Goal: Information Seeking & Learning: Learn about a topic

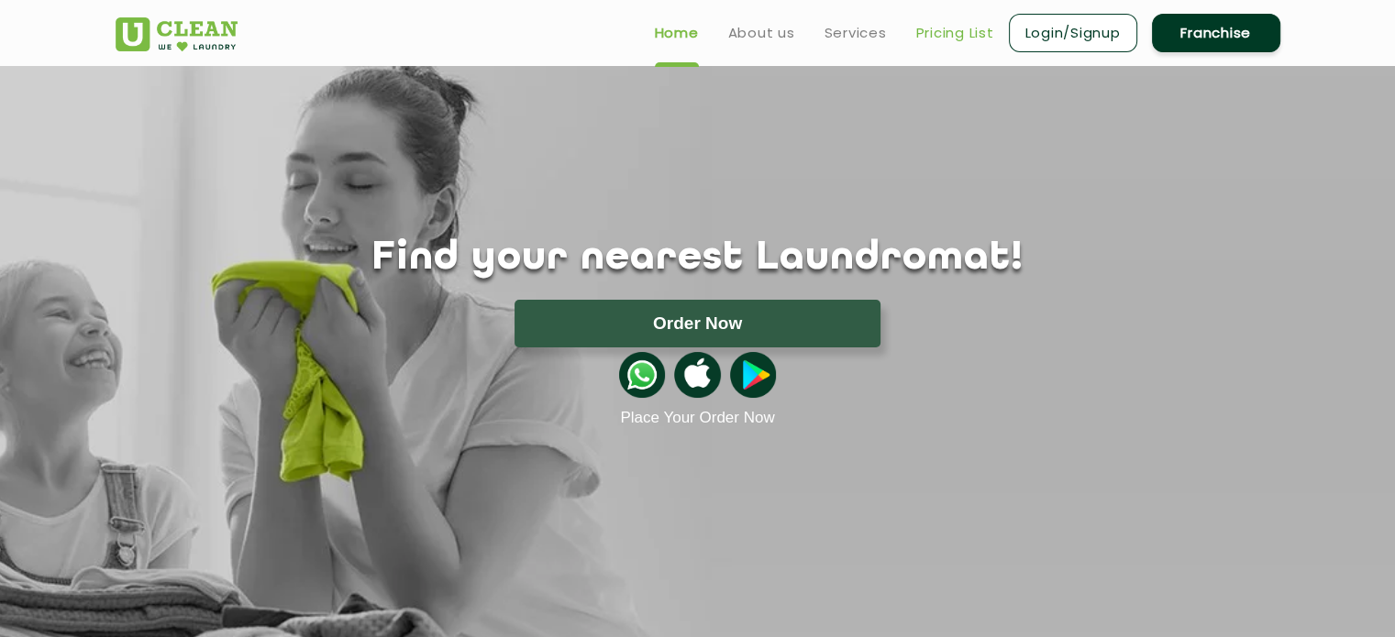
click at [961, 32] on link "Pricing List" at bounding box center [955, 33] width 78 height 22
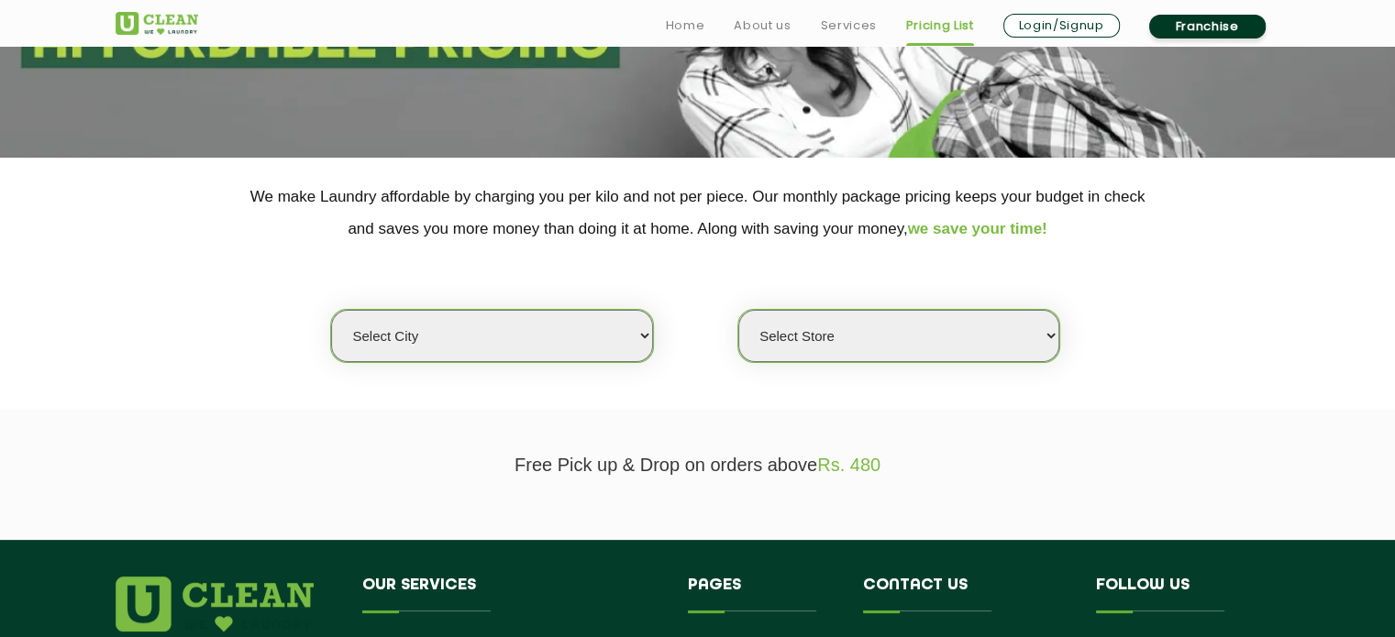
scroll to position [275, 0]
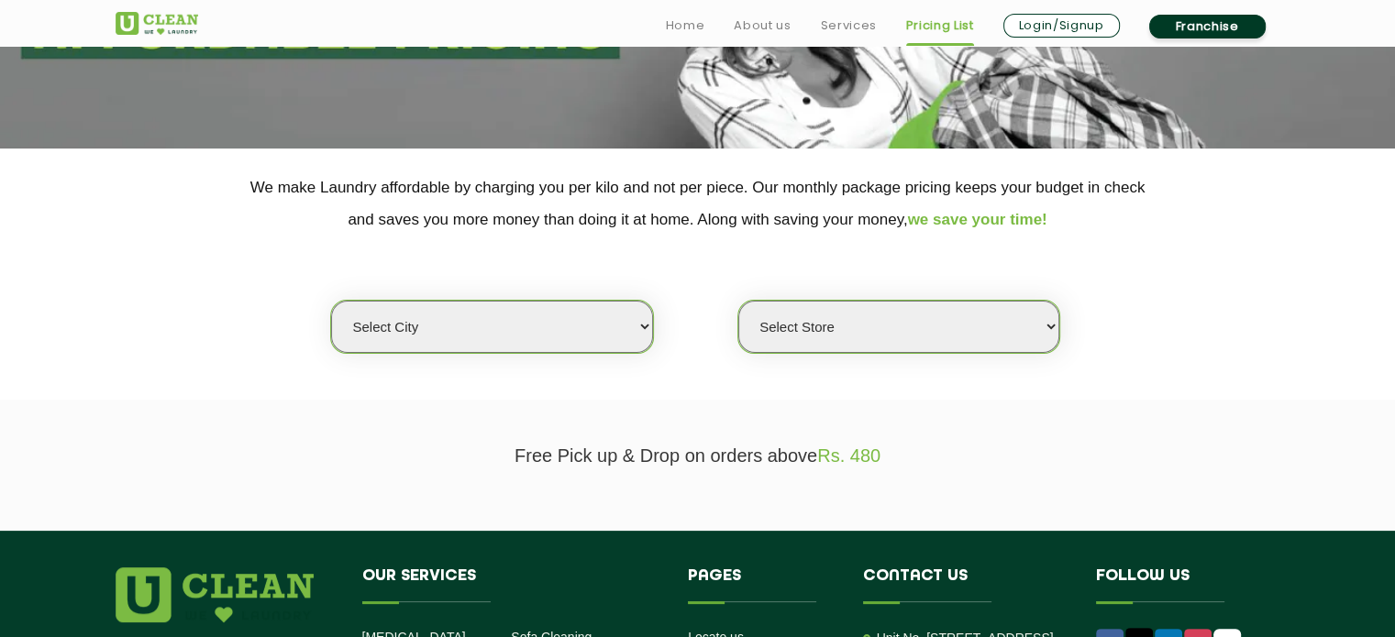
click at [415, 331] on select "Select city [GEOGRAPHIC_DATA] [GEOGRAPHIC_DATA] [GEOGRAPHIC_DATA] [GEOGRAPHIC_D…" at bounding box center [491, 327] width 321 height 52
select select "1"
click at [331, 301] on select "Select city [GEOGRAPHIC_DATA] [GEOGRAPHIC_DATA] [GEOGRAPHIC_DATA] [GEOGRAPHIC_D…" at bounding box center [491, 327] width 321 height 52
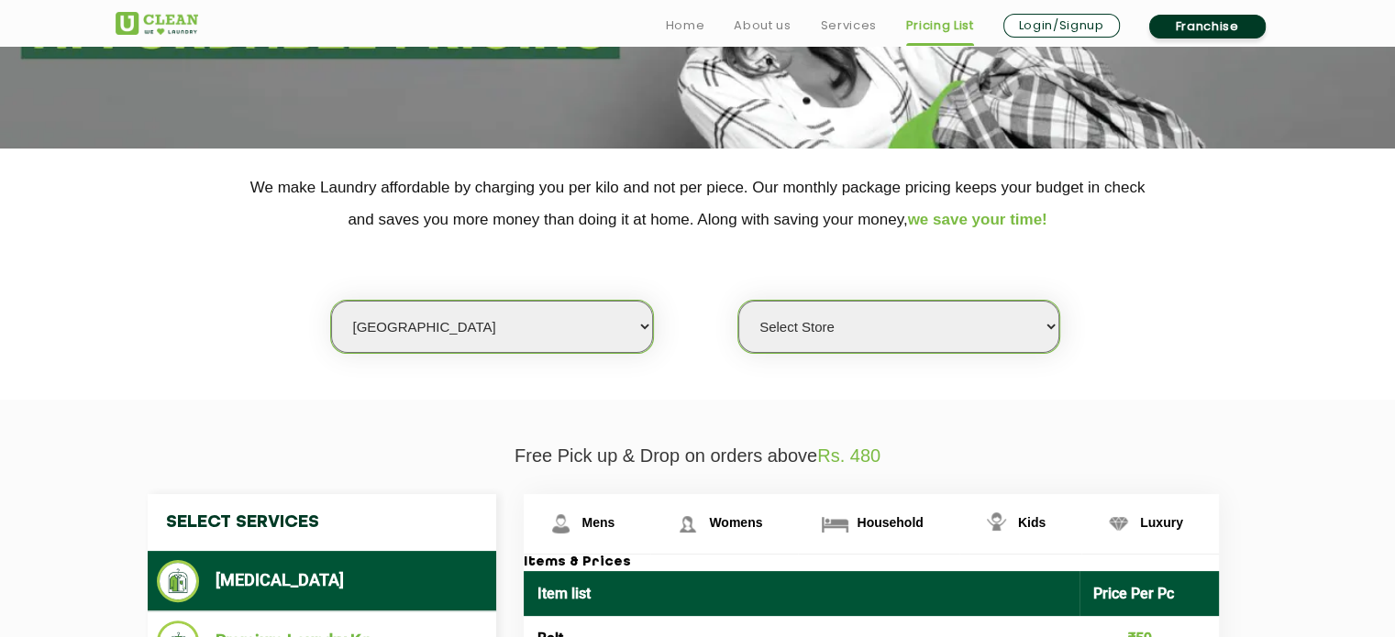
click at [877, 327] on select "Select Store [GEOGRAPHIC_DATA] [GEOGRAPHIC_DATA] 2 [GEOGRAPHIC_DATA] [GEOGRAPHI…" at bounding box center [898, 327] width 321 height 52
select select "608"
click at [738, 301] on select "Select Store [GEOGRAPHIC_DATA] [GEOGRAPHIC_DATA] 2 [GEOGRAPHIC_DATA] [GEOGRAPHI…" at bounding box center [898, 327] width 321 height 52
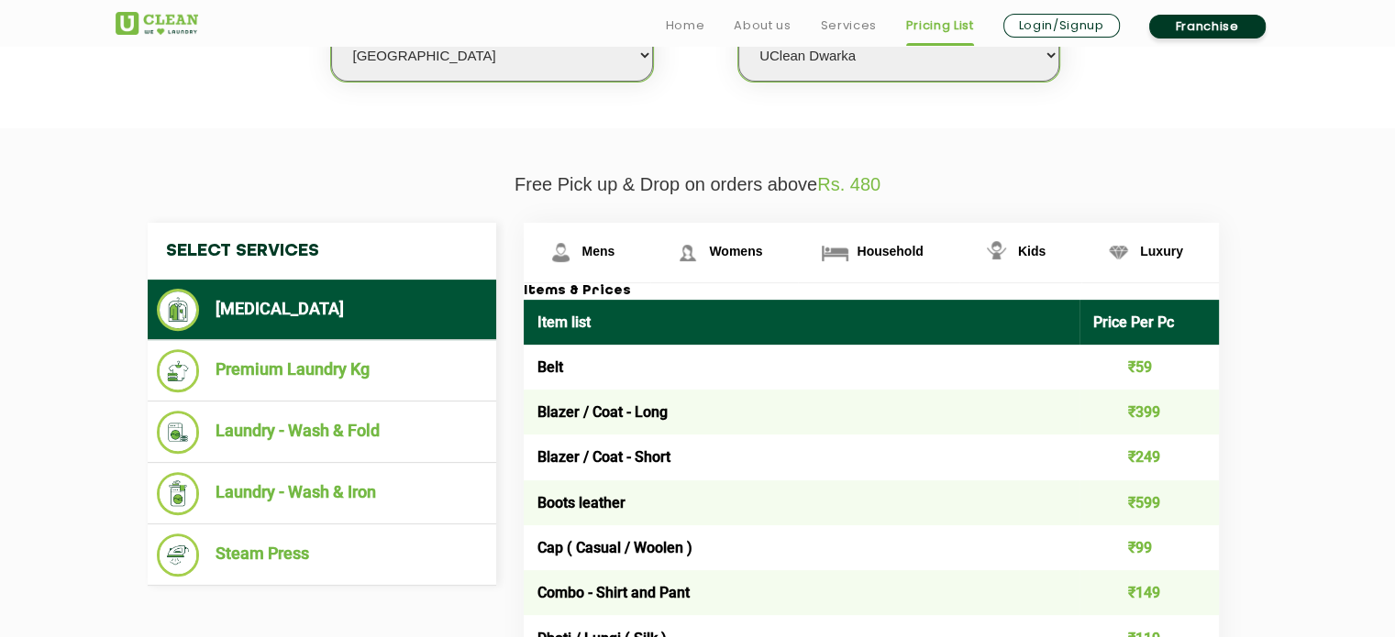
scroll to position [550, 0]
